Goal: Transaction & Acquisition: Book appointment/travel/reservation

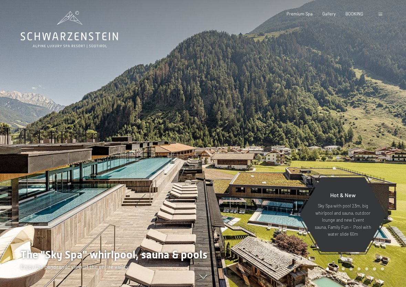
click at [380, 14] on span at bounding box center [380, 14] width 4 height 3
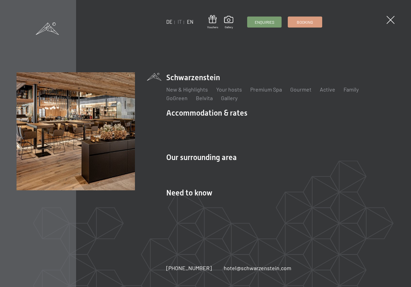
click at [168, 23] on link "DE" at bounding box center [169, 22] width 6 height 6
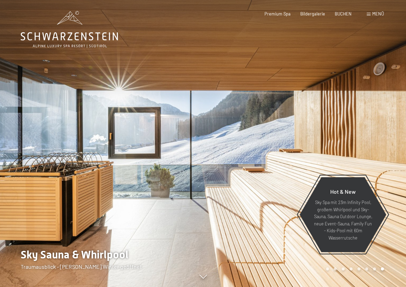
click at [371, 14] on div "Menü" at bounding box center [375, 14] width 17 height 6
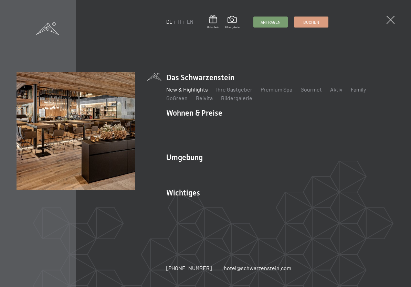
click at [177, 91] on link "New & Highlights" at bounding box center [187, 89] width 42 height 7
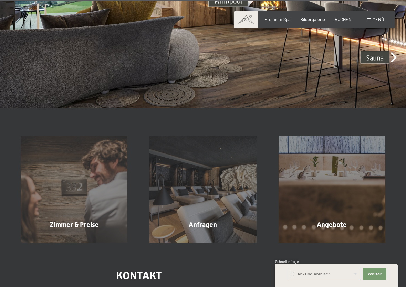
scroll to position [1955, 0]
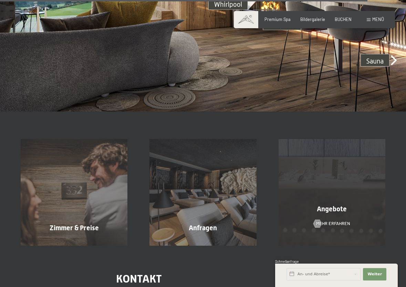
click at [338, 197] on div "Angebote Mehr erfahren" at bounding box center [332, 192] width 129 height 107
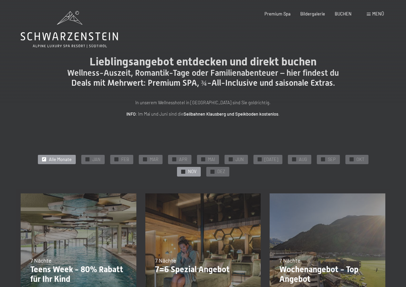
click at [184, 170] on span "✓" at bounding box center [183, 172] width 2 height 4
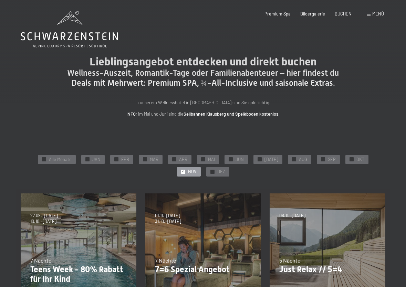
click at [366, 12] on div "Buchen Anfragen Premium Spa Bildergalerie BUCHEN Menü DE IT EN Gutschein Bilder…" at bounding box center [314, 14] width 139 height 6
click at [369, 14] on span at bounding box center [369, 14] width 4 height 3
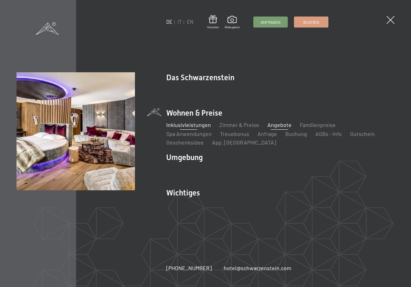
click at [193, 124] on link "Inklusivleistungen" at bounding box center [188, 125] width 45 height 7
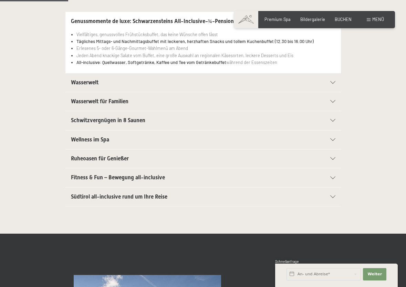
scroll to position [164, 0]
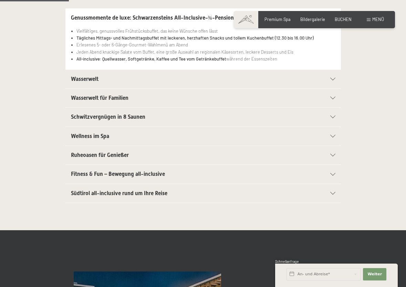
click at [332, 116] on icon at bounding box center [332, 117] width 5 height 3
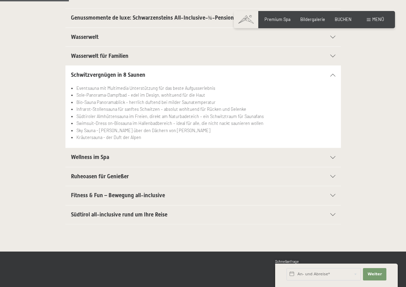
click at [331, 157] on icon at bounding box center [332, 157] width 5 height 3
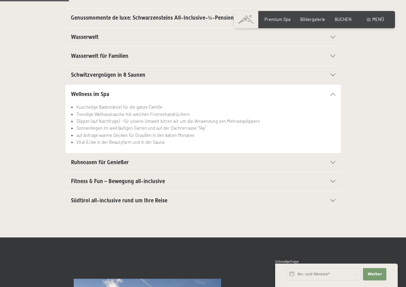
click at [331, 157] on div "Ruheoasen für Genießer" at bounding box center [203, 162] width 264 height 19
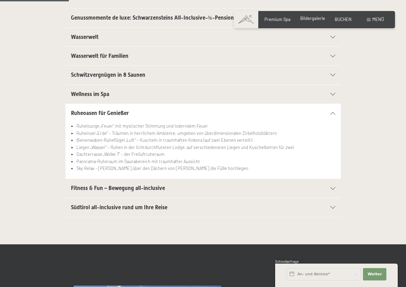
click at [312, 20] on span "Bildergalerie" at bounding box center [312, 18] width 25 height 6
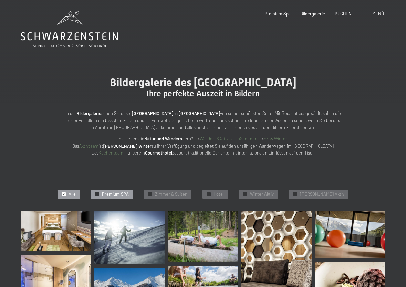
click at [98, 196] on span "✓" at bounding box center [97, 194] width 2 height 4
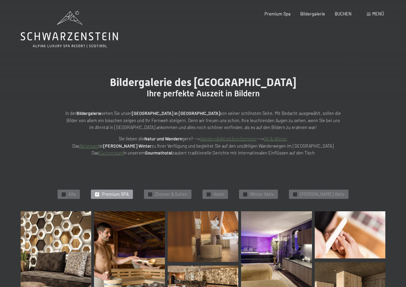
click at [71, 36] on icon at bounding box center [69, 36] width 97 height 8
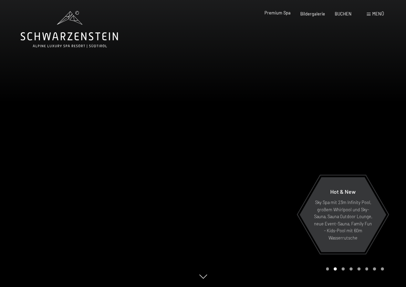
click at [284, 14] on span "Premium Spa" at bounding box center [277, 13] width 26 height 6
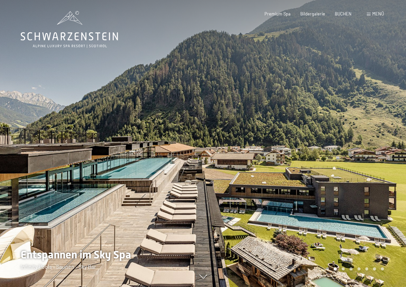
click at [350, 246] on div at bounding box center [304, 143] width 203 height 287
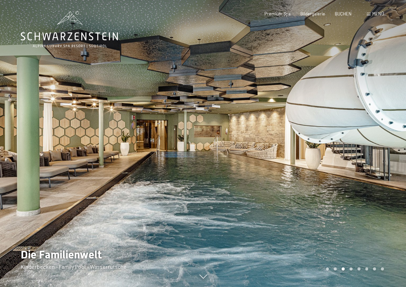
click at [350, 246] on div at bounding box center [304, 143] width 203 height 287
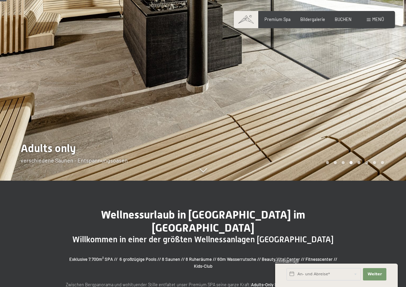
scroll to position [84, 0]
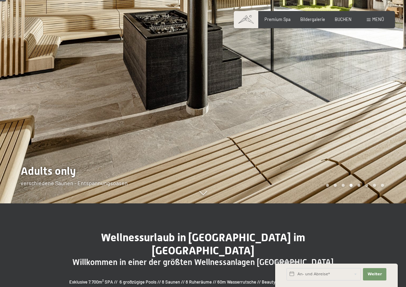
click at [201, 195] on icon at bounding box center [203, 193] width 8 height 4
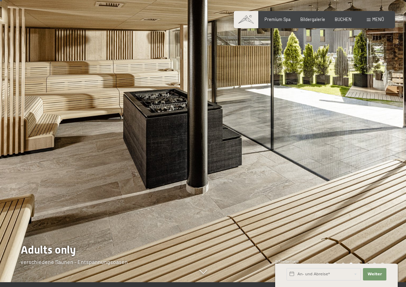
scroll to position [0, 0]
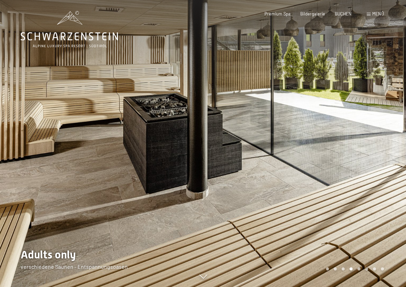
click at [327, 269] on div "Carousel Page 1" at bounding box center [327, 269] width 3 height 3
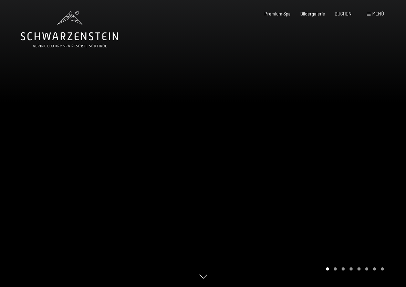
click at [334, 270] on div "Carousel Page 2" at bounding box center [335, 269] width 3 height 3
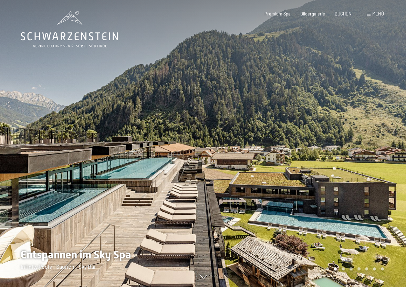
click at [342, 270] on div "Carousel Page 3" at bounding box center [343, 269] width 3 height 3
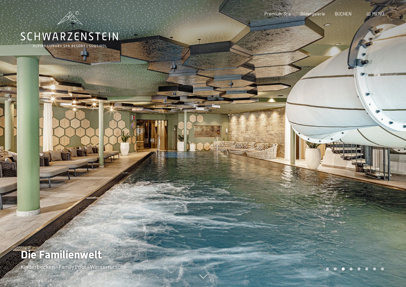
click at [351, 270] on div "Carousel Page 4" at bounding box center [350, 269] width 3 height 3
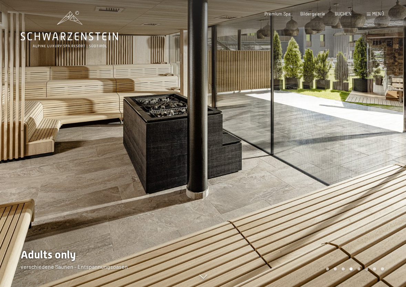
click at [361, 269] on div "Carousel Pagination" at bounding box center [354, 269] width 60 height 3
click at [358, 268] on div "Carousel Page 5" at bounding box center [358, 269] width 3 height 3
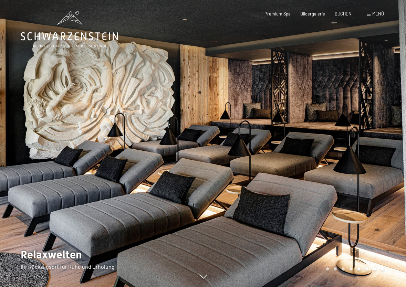
click at [367, 269] on div "Carousel Page 6" at bounding box center [366, 269] width 3 height 3
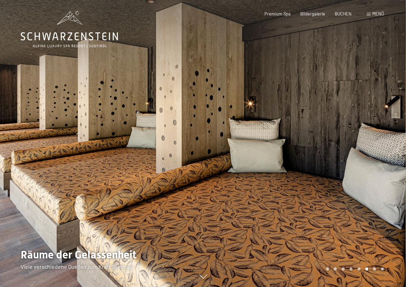
click at [375, 269] on div "Carousel Page 7" at bounding box center [374, 269] width 3 height 3
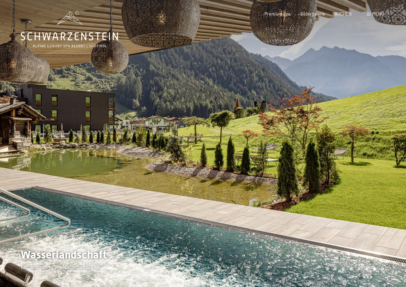
click at [383, 269] on div "Carousel Page 8" at bounding box center [382, 269] width 3 height 3
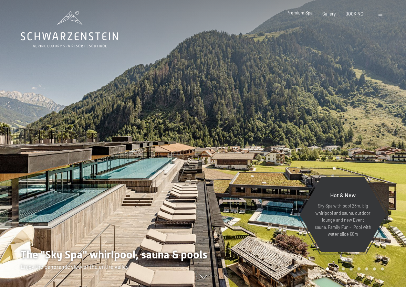
drag, startPoint x: 0, startPoint y: 0, endPoint x: 301, endPoint y: 14, distance: 300.9
click at [301, 14] on span "Premium Spa" at bounding box center [299, 13] width 26 height 6
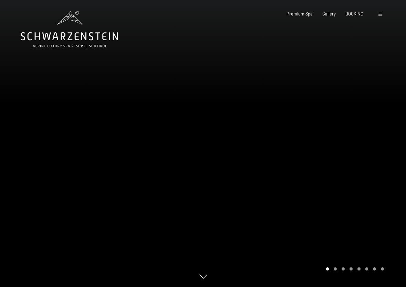
click at [326, 269] on div "Carousel Page 1 (Current Slide)" at bounding box center [327, 269] width 3 height 3
click at [335, 269] on div "Carousel Page 2" at bounding box center [335, 269] width 3 height 3
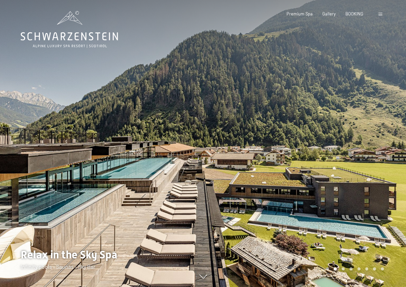
click at [343, 270] on div "Carousel Page 3" at bounding box center [343, 269] width 3 height 3
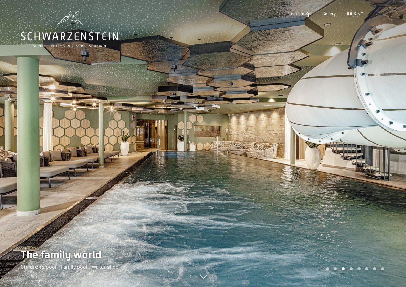
click at [380, 11] on div at bounding box center [381, 14] width 6 height 6
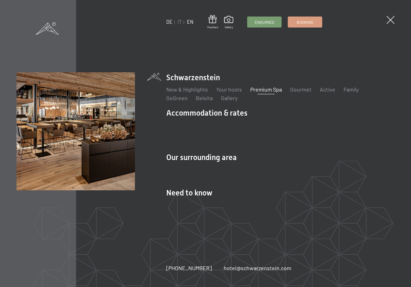
click at [169, 21] on link "DE" at bounding box center [169, 22] width 6 height 6
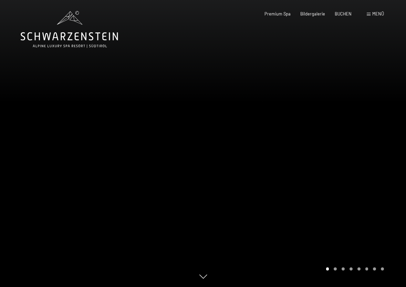
click at [378, 14] on span "Menü" at bounding box center [378, 14] width 12 height 6
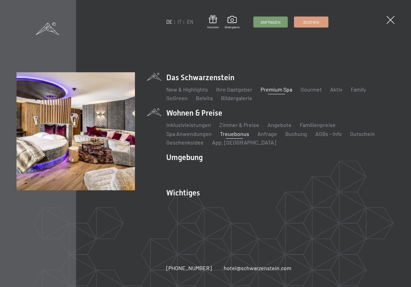
click at [220, 134] on link "Treuebonus" at bounding box center [234, 133] width 29 height 7
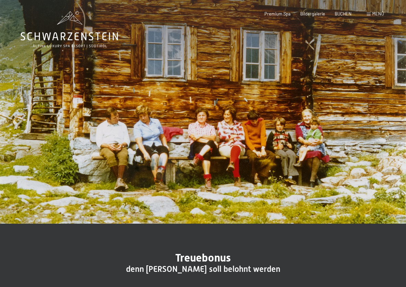
click at [371, 14] on div "Menü" at bounding box center [375, 14] width 17 height 6
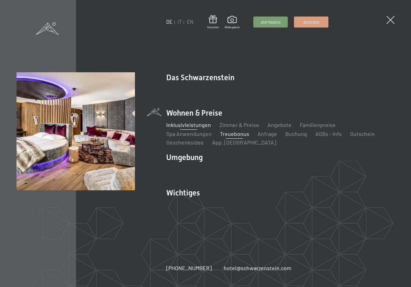
click at [191, 125] on link "Inklusivleistungen" at bounding box center [188, 125] width 45 height 7
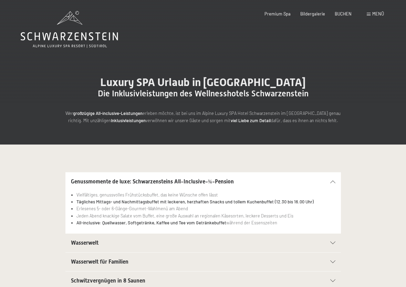
click at [333, 244] on icon at bounding box center [332, 243] width 5 height 3
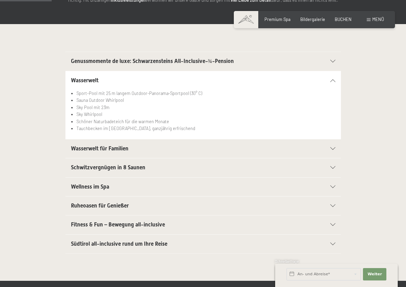
scroll to position [124, 0]
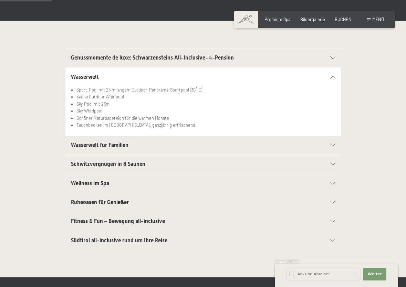
click at [333, 164] on icon at bounding box center [332, 164] width 5 height 3
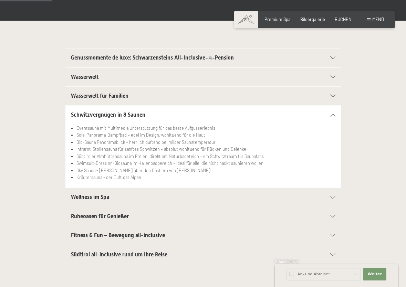
click at [333, 164] on li "Swimsuit-Dress on-Biosauna im Hallenbadbereich – ideal für alle, die nicht nack…" at bounding box center [205, 163] width 259 height 7
click at [334, 199] on div "Wellness im Spa" at bounding box center [203, 197] width 264 height 19
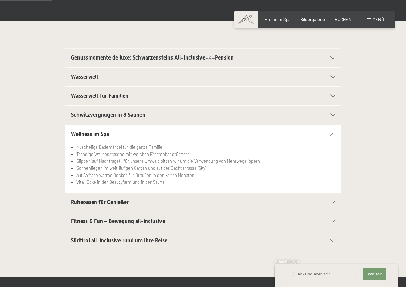
click at [334, 199] on div "Ruheoasen für Genießer" at bounding box center [203, 202] width 264 height 19
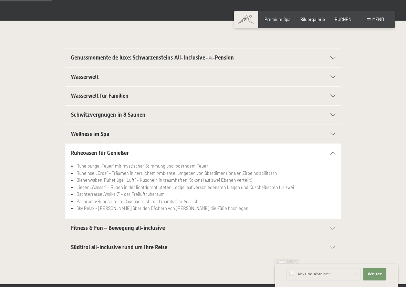
click at [333, 153] on icon at bounding box center [332, 153] width 5 height 3
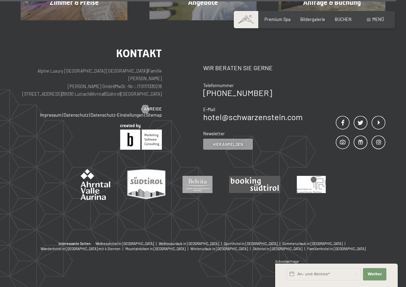
scroll to position [928, 0]
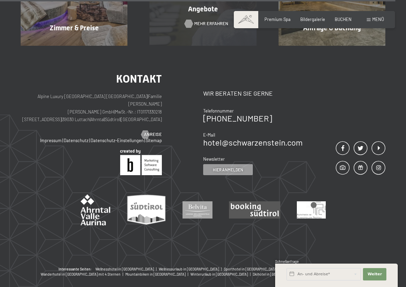
click at [208, 24] on span "Mehr erfahren" at bounding box center [211, 24] width 34 height 6
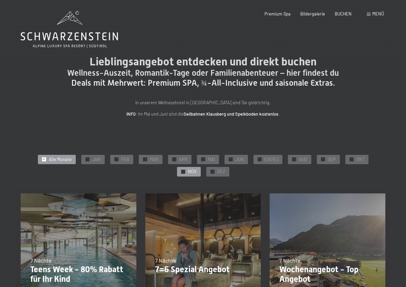
click at [185, 170] on div at bounding box center [183, 172] width 4 height 4
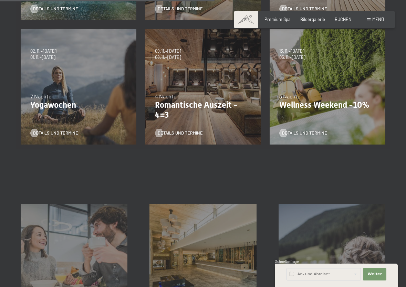
scroll to position [290, 0]
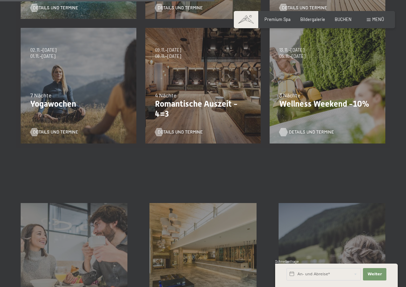
click at [294, 133] on span "Details und Termine" at bounding box center [311, 132] width 45 height 6
